Goal: Information Seeking & Learning: Check status

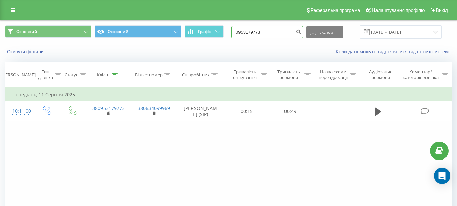
click at [269, 32] on input "0953179773" at bounding box center [268, 32] width 72 height 12
paste input "[PHONE_NUMBER]"
type input "[PHONE_NUMBER]"
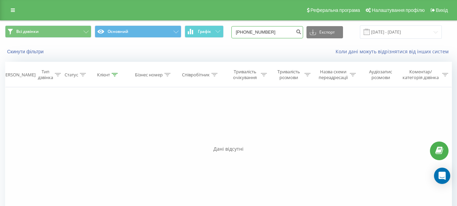
click at [246, 29] on input "[PHONE_NUMBER]" at bounding box center [268, 32] width 72 height 12
paste input
click at [247, 31] on input "[PHONE_NUMBER]" at bounding box center [268, 32] width 72 height 12
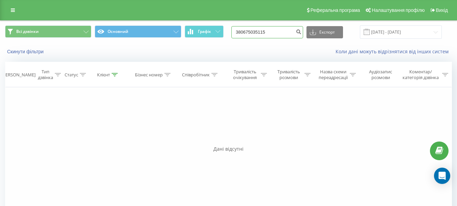
type input "380675035115"
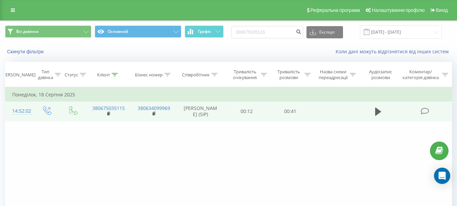
click at [170, 114] on td "380634099969" at bounding box center [153, 111] width 45 height 20
click at [375, 114] on button at bounding box center [378, 111] width 10 height 10
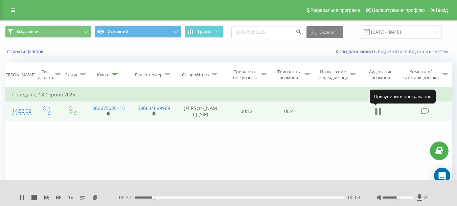
click at [378, 114] on icon at bounding box center [379, 111] width 6 height 9
